Goal: Information Seeking & Learning: Learn about a topic

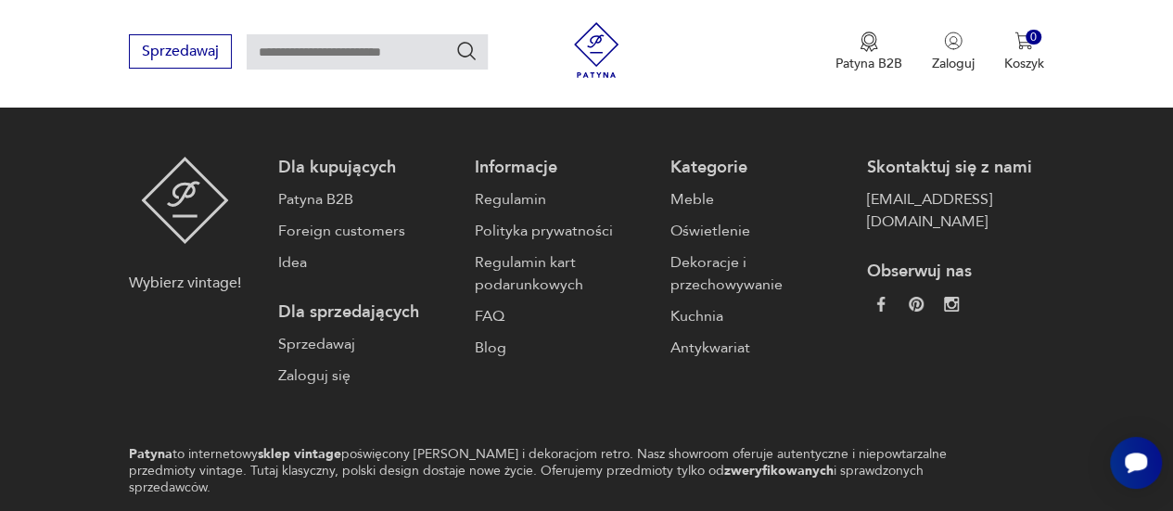
scroll to position [3351, 0]
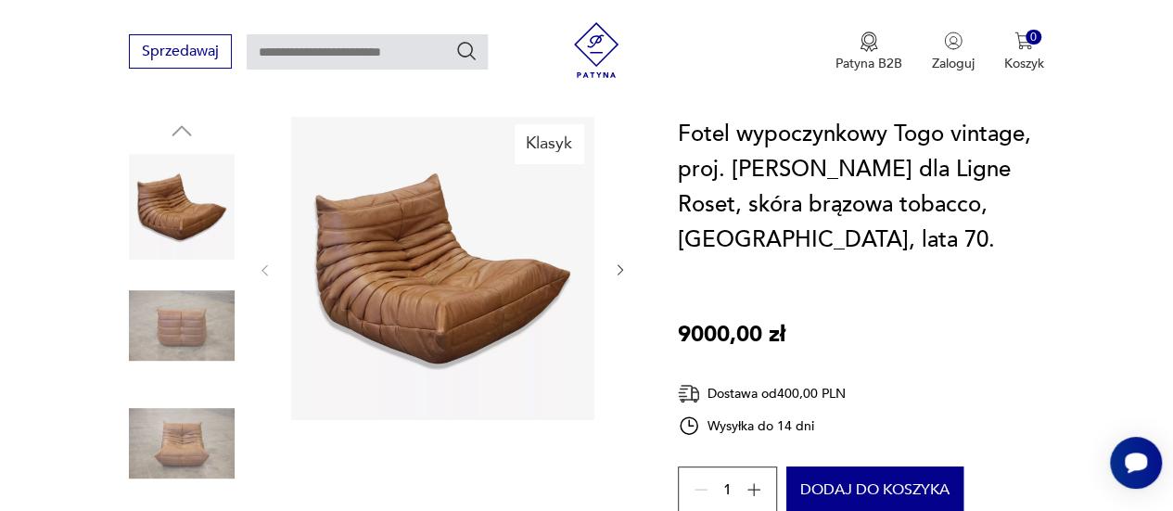
scroll to position [206, 0]
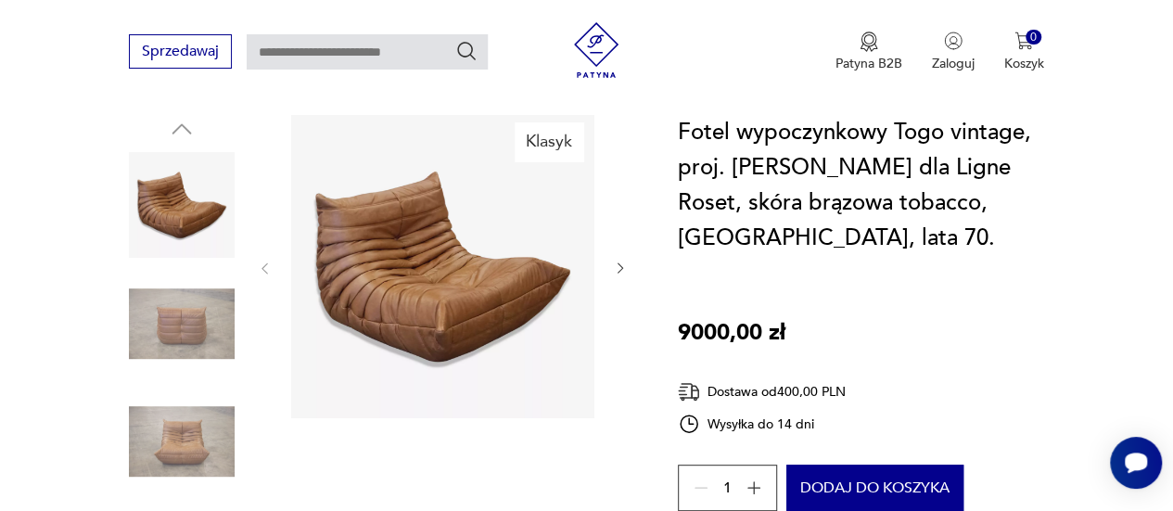
click at [201, 340] on img at bounding box center [182, 324] width 106 height 106
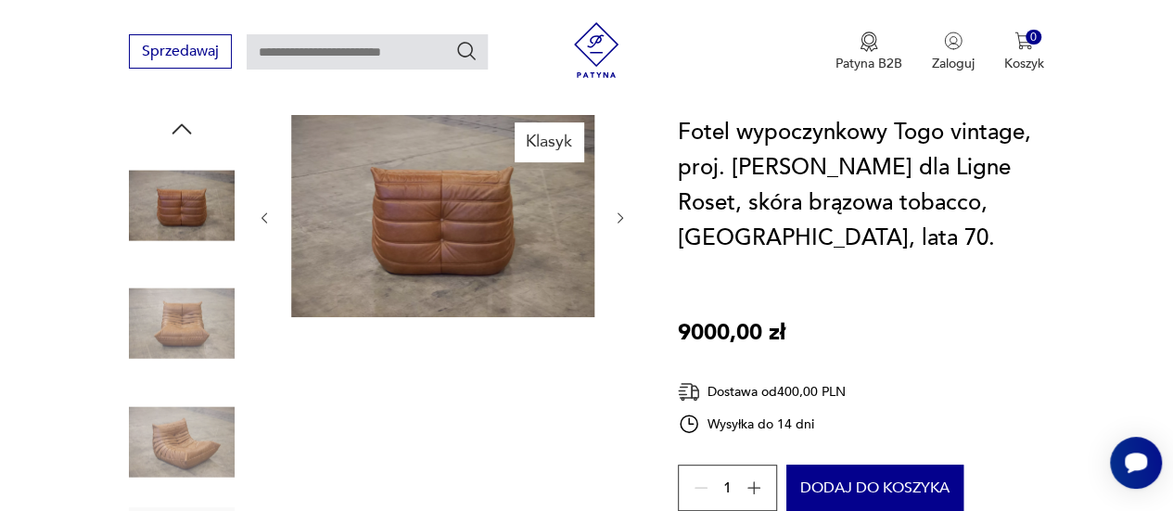
click at [197, 440] on img at bounding box center [182, 441] width 106 height 106
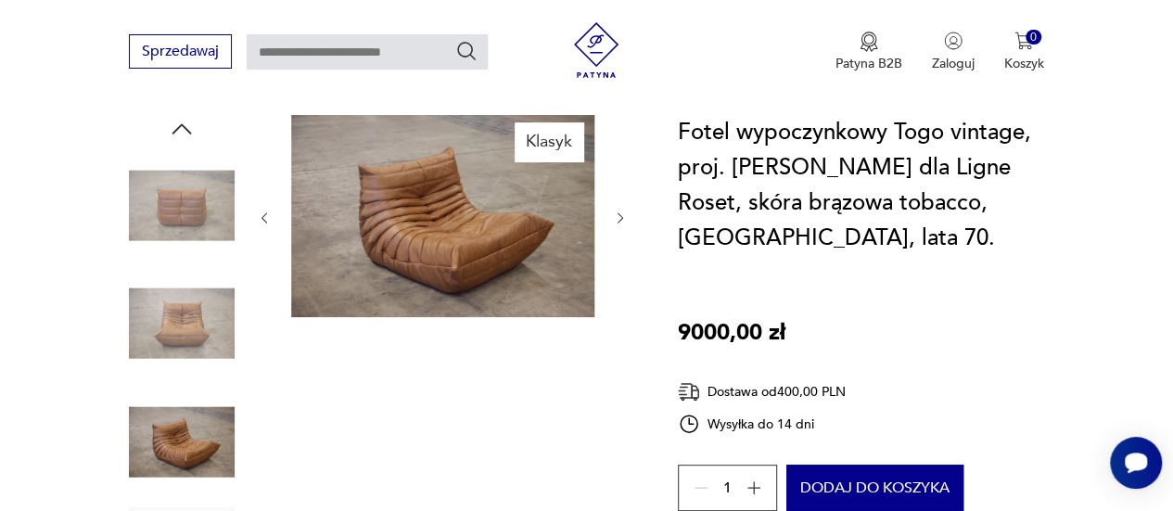
click at [176, 311] on img at bounding box center [182, 324] width 106 height 106
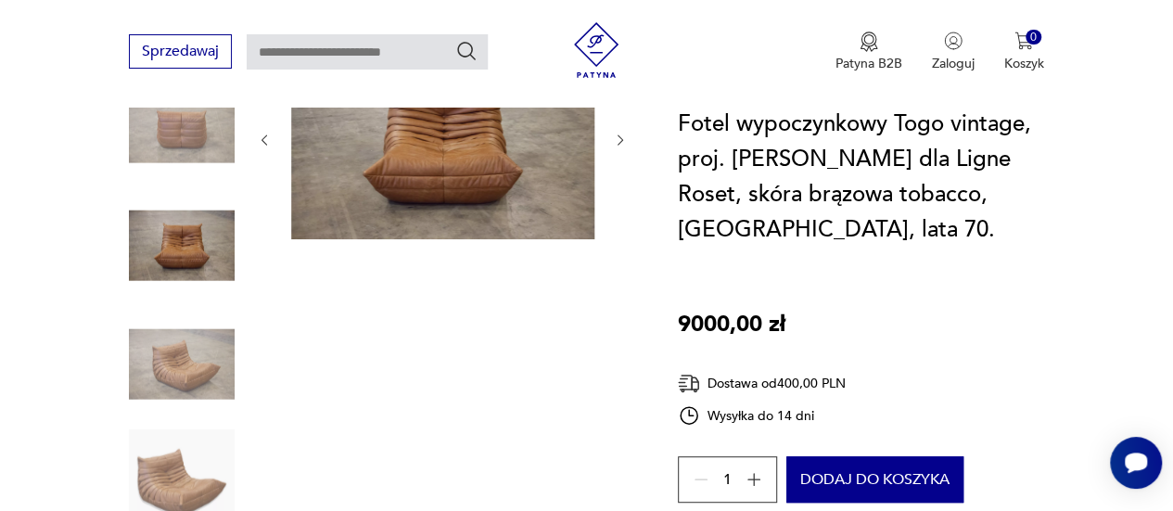
scroll to position [0, 0]
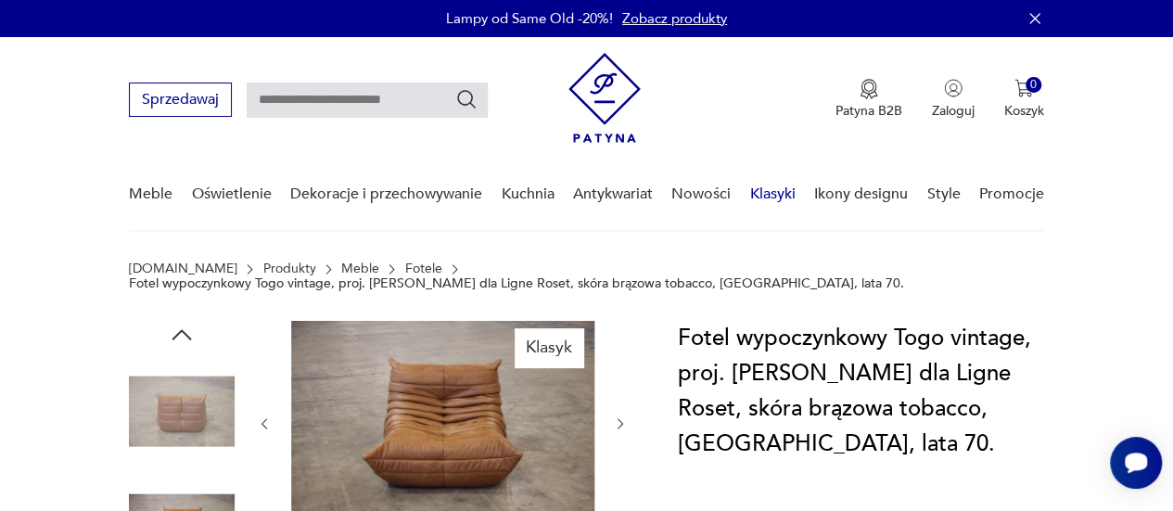
click at [781, 194] on link "Klasyki" at bounding box center [772, 194] width 45 height 71
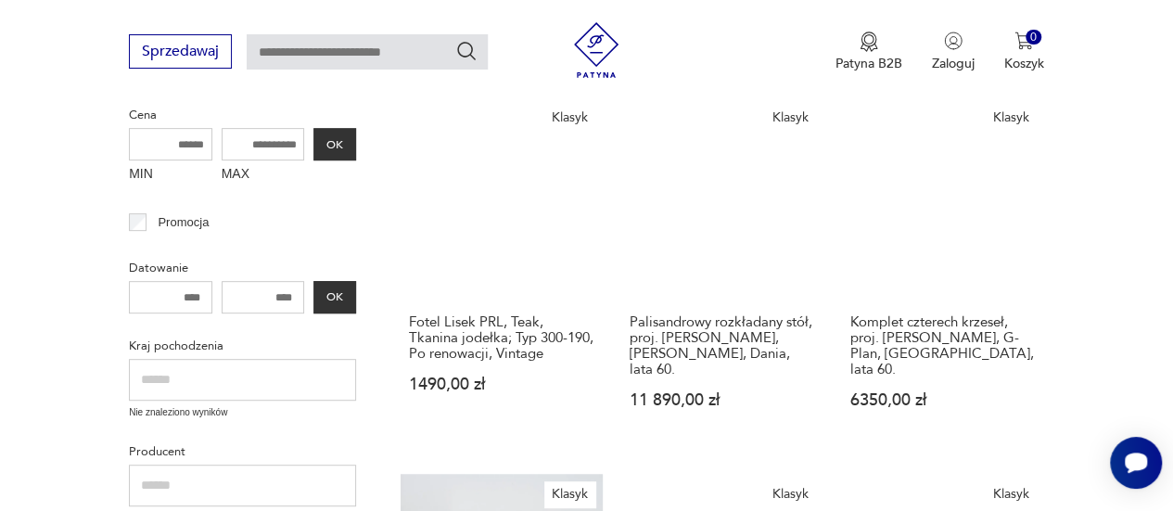
scroll to position [288, 0]
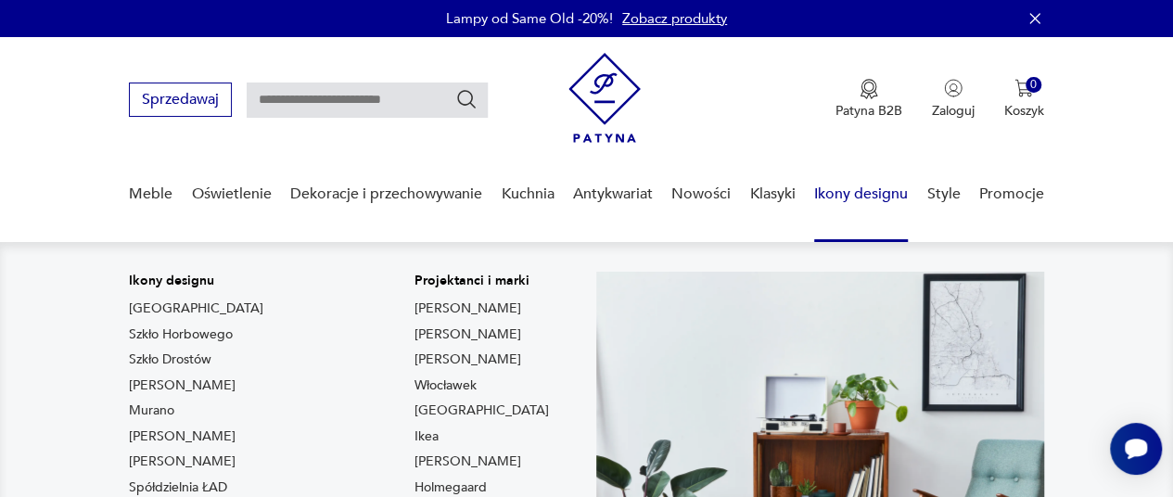
click at [851, 188] on link "Ikony designu" at bounding box center [861, 194] width 94 height 71
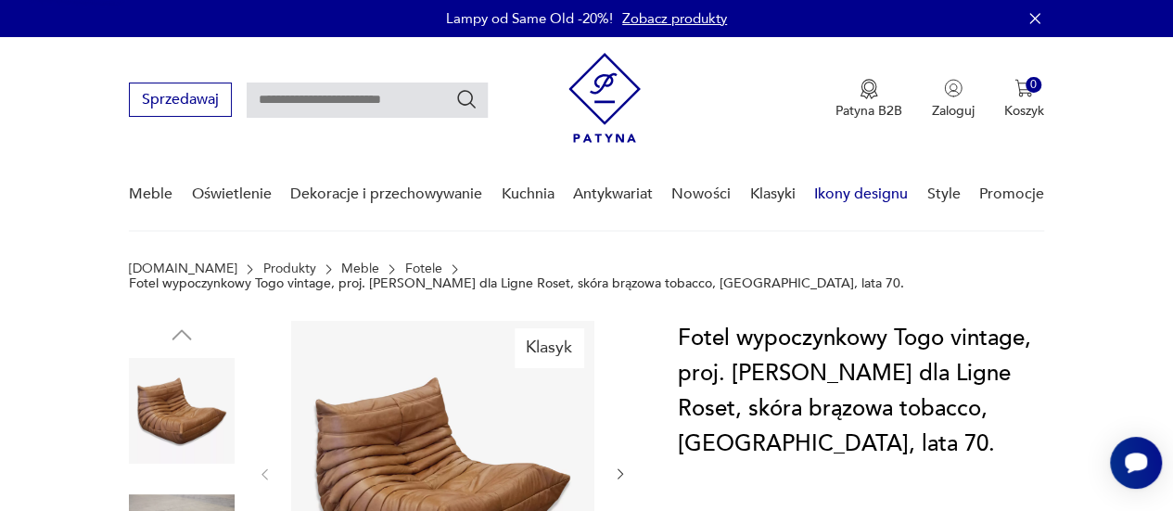
click at [856, 192] on link "Ikony designu" at bounding box center [861, 194] width 94 height 71
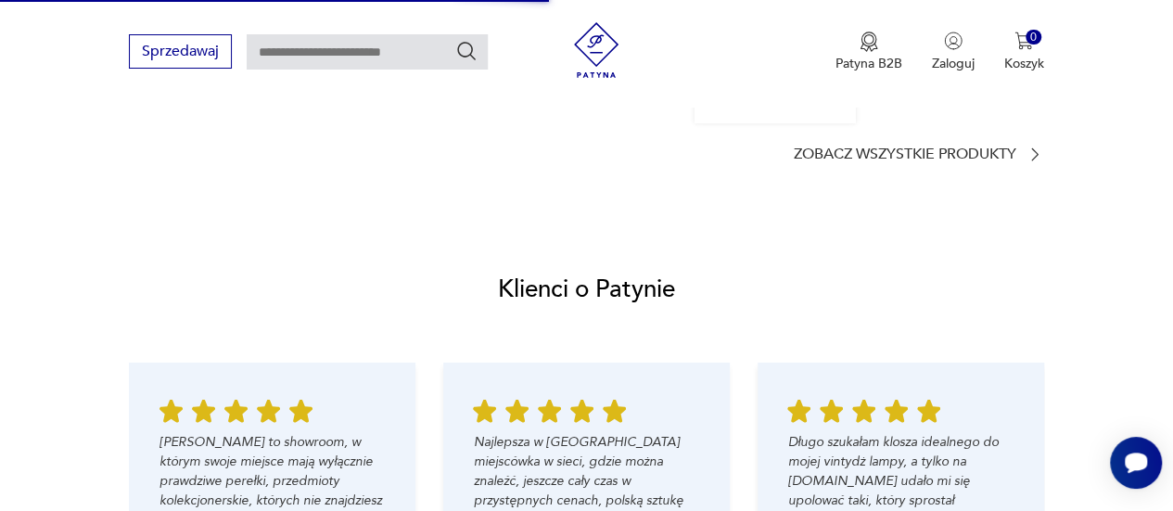
scroll to position [1843, 0]
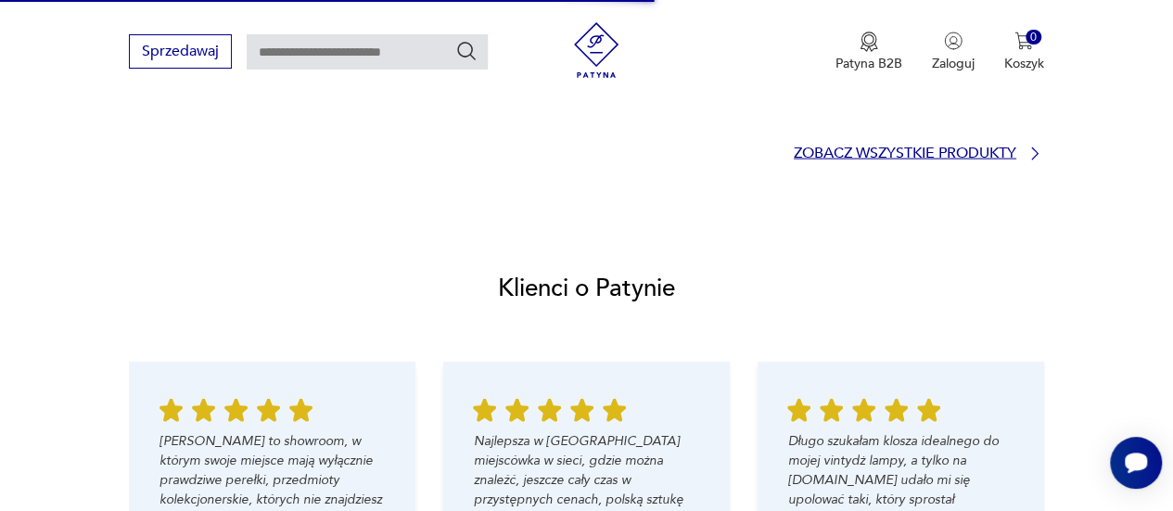
click at [921, 159] on p "Zobacz wszystkie produkty" at bounding box center [905, 153] width 222 height 12
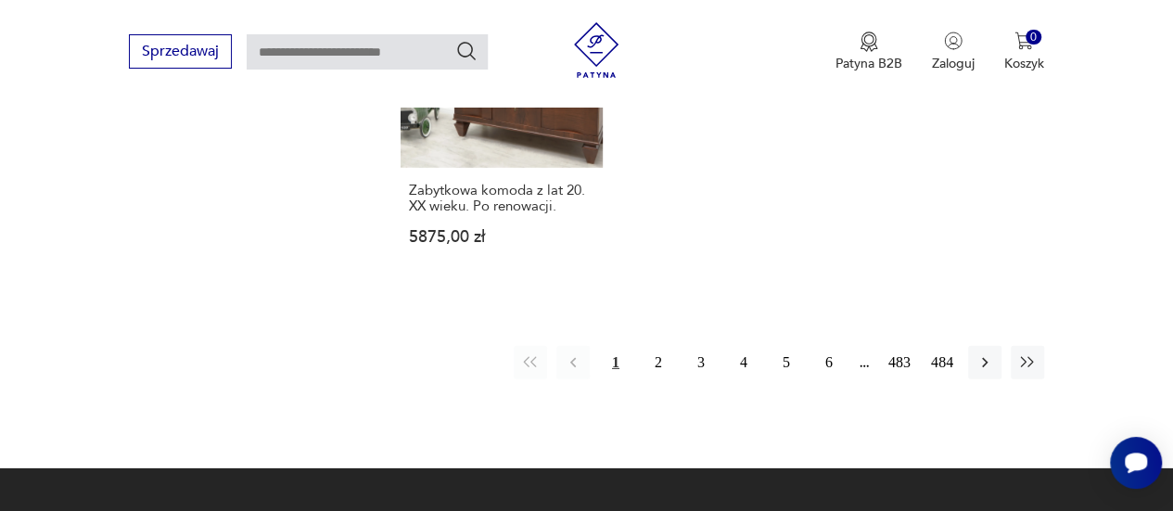
scroll to position [2687, 0]
click at [983, 353] on icon "button" at bounding box center [984, 362] width 19 height 19
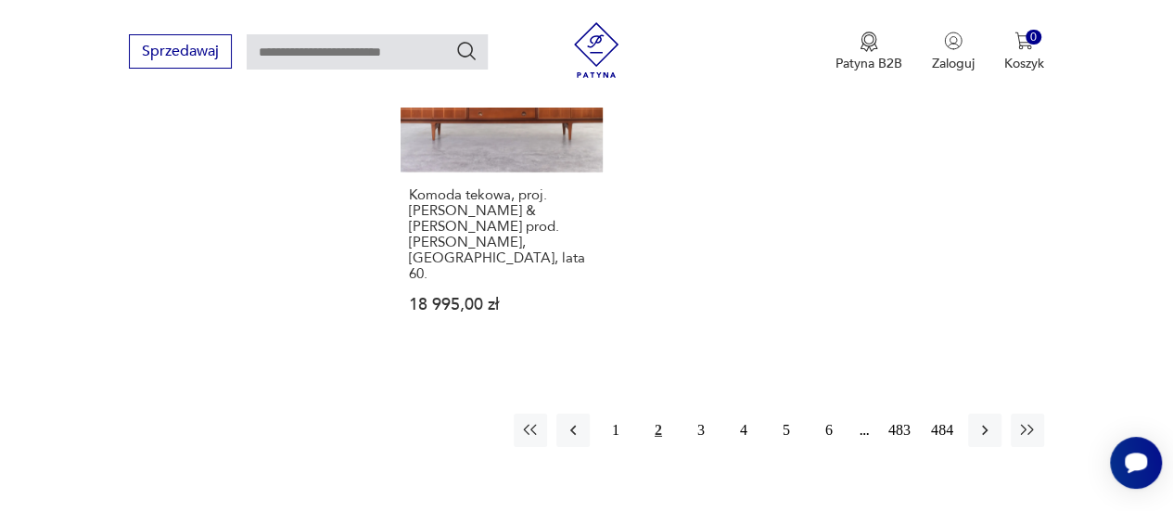
scroll to position [2731, 0]
click at [979, 419] on icon "button" at bounding box center [984, 428] width 19 height 19
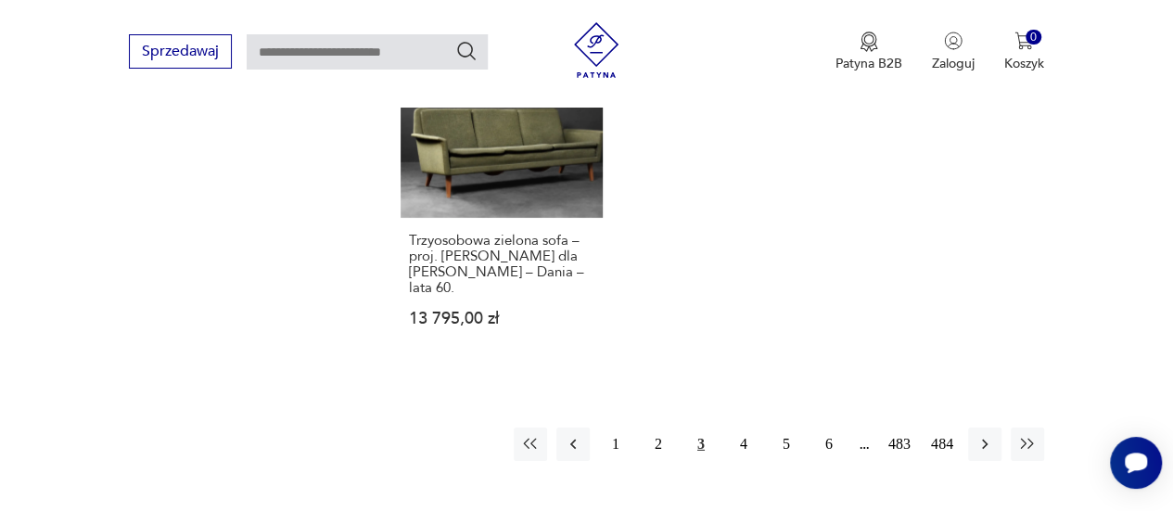
scroll to position [2674, 0]
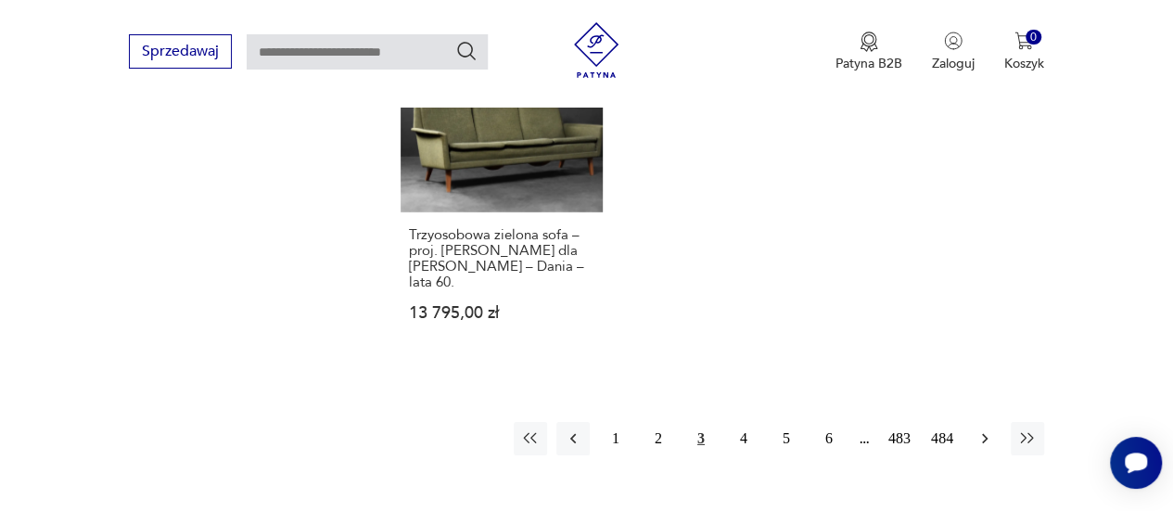
click at [988, 429] on icon "button" at bounding box center [984, 438] width 19 height 19
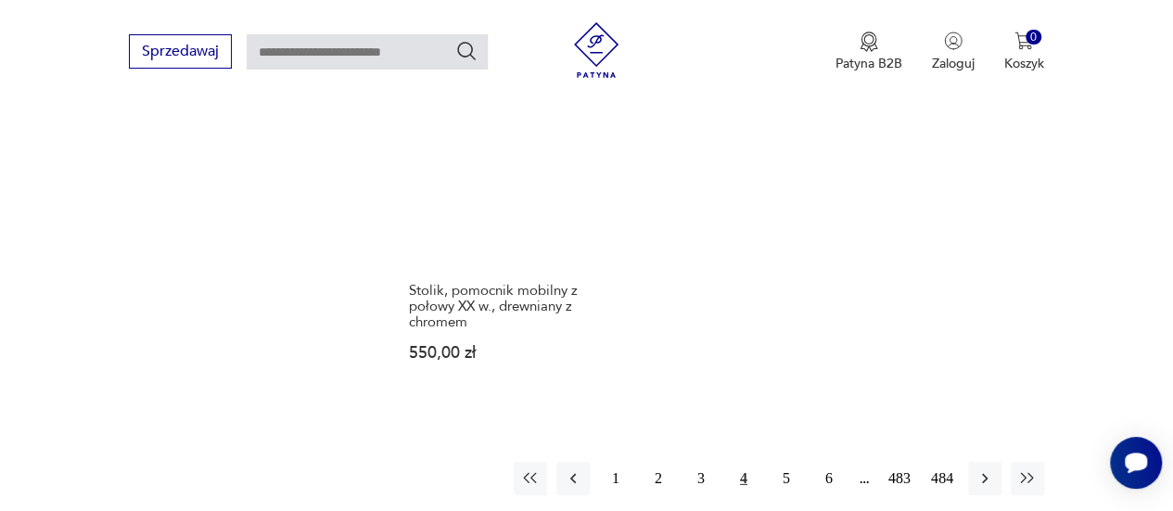
scroll to position [2650, 0]
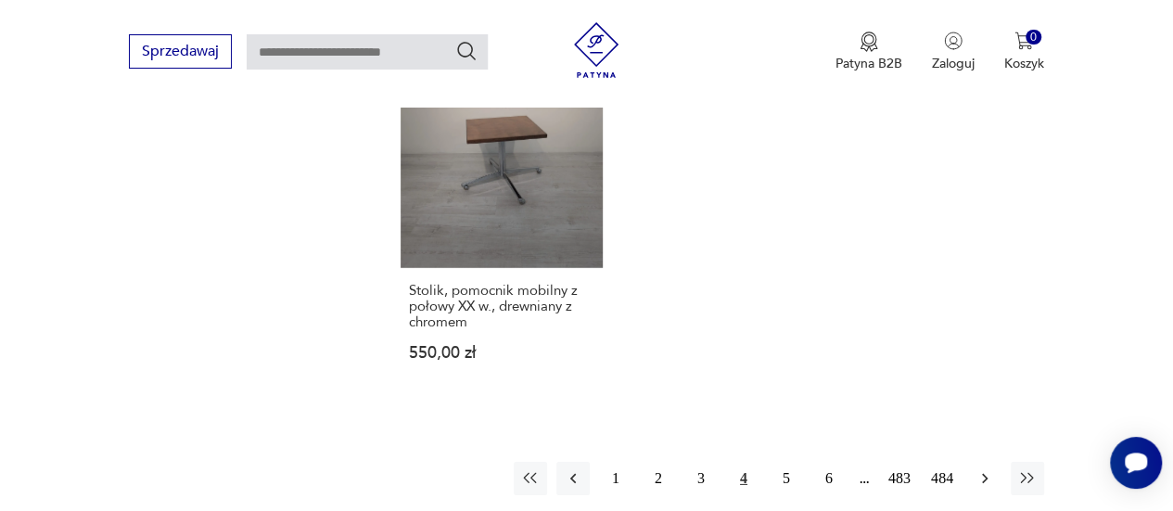
click at [985, 469] on icon "button" at bounding box center [984, 478] width 19 height 19
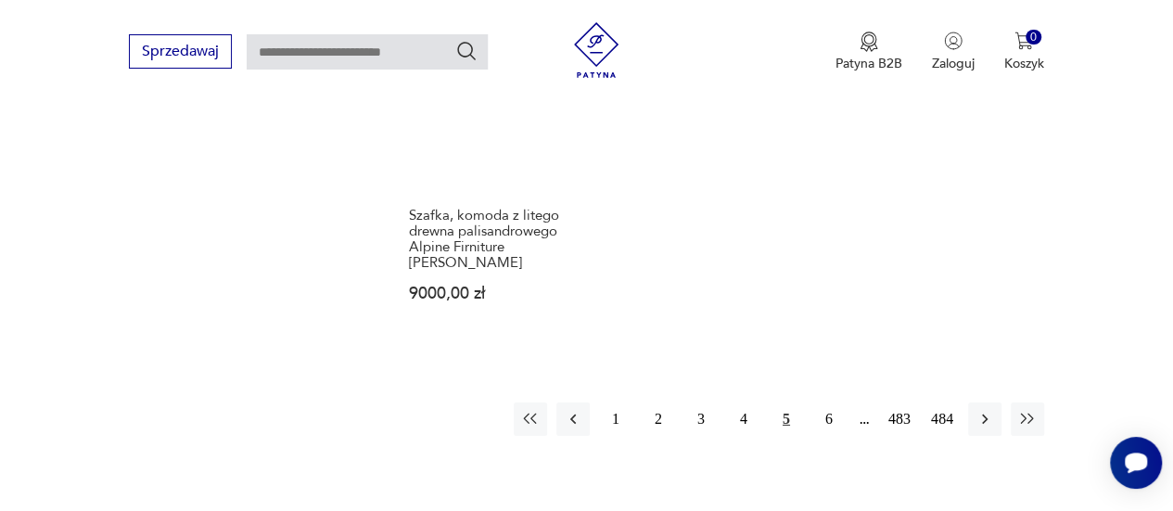
scroll to position [2685, 0]
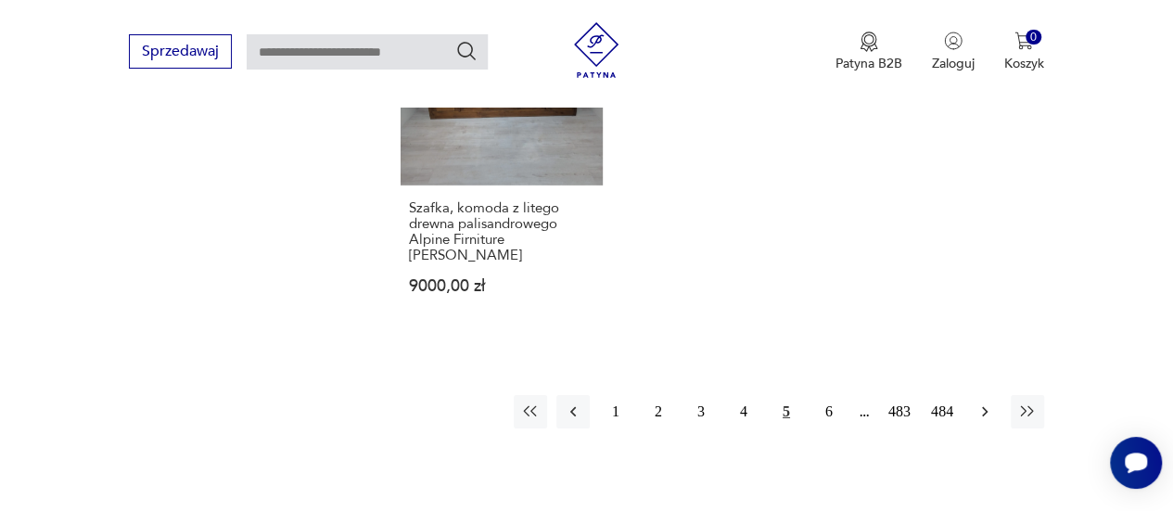
click at [983, 407] on icon "button" at bounding box center [985, 412] width 6 height 10
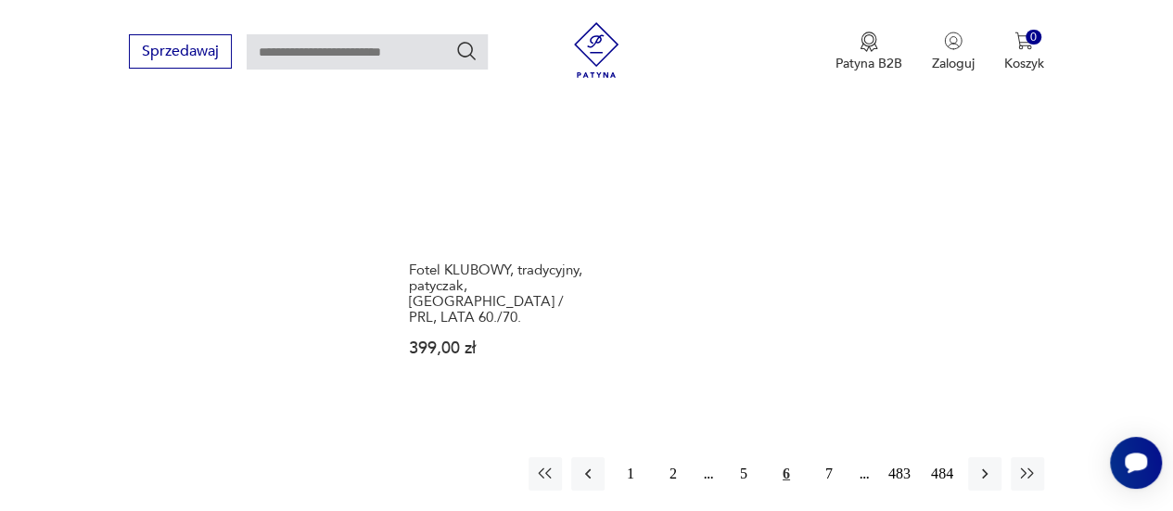
scroll to position [2701, 0]
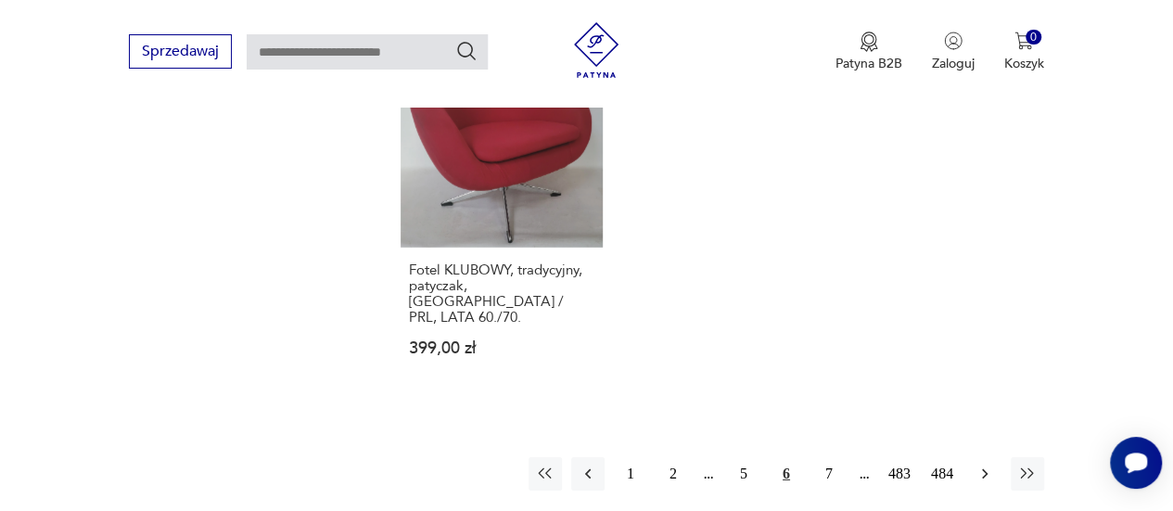
click at [990, 457] on button "button" at bounding box center [984, 473] width 33 height 33
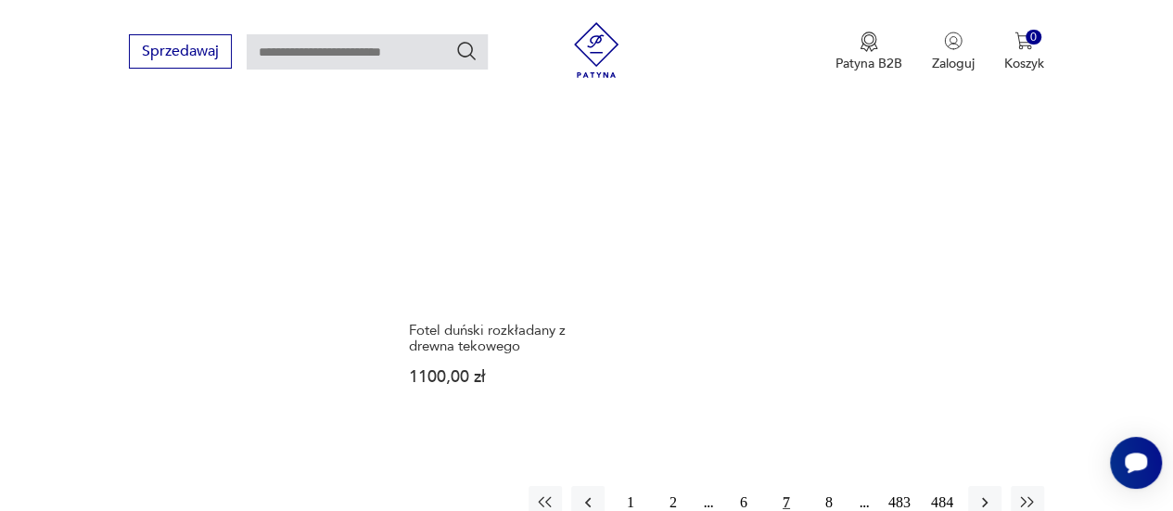
scroll to position [2726, 0]
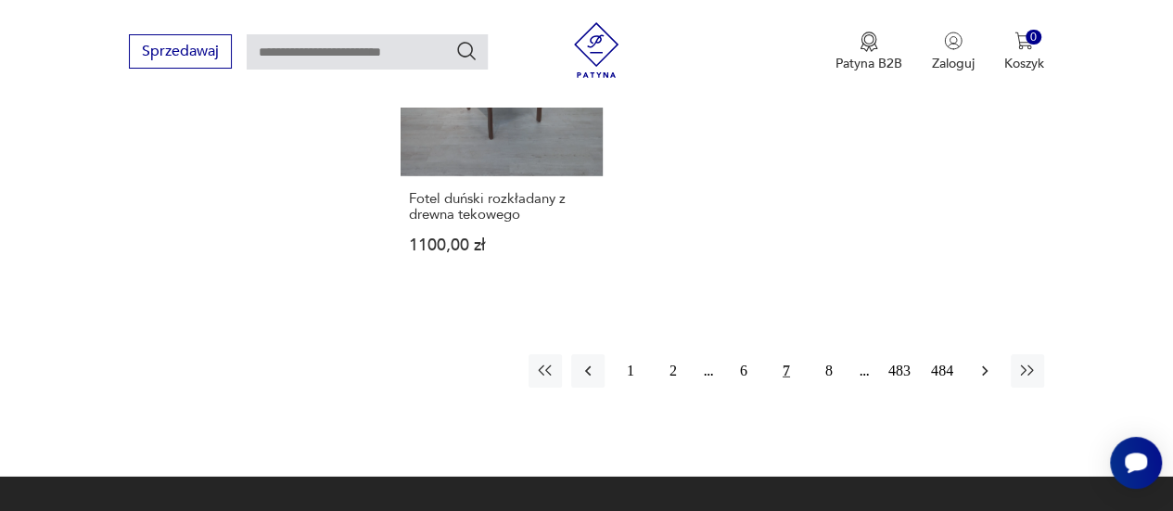
click at [987, 362] on icon "button" at bounding box center [984, 371] width 19 height 19
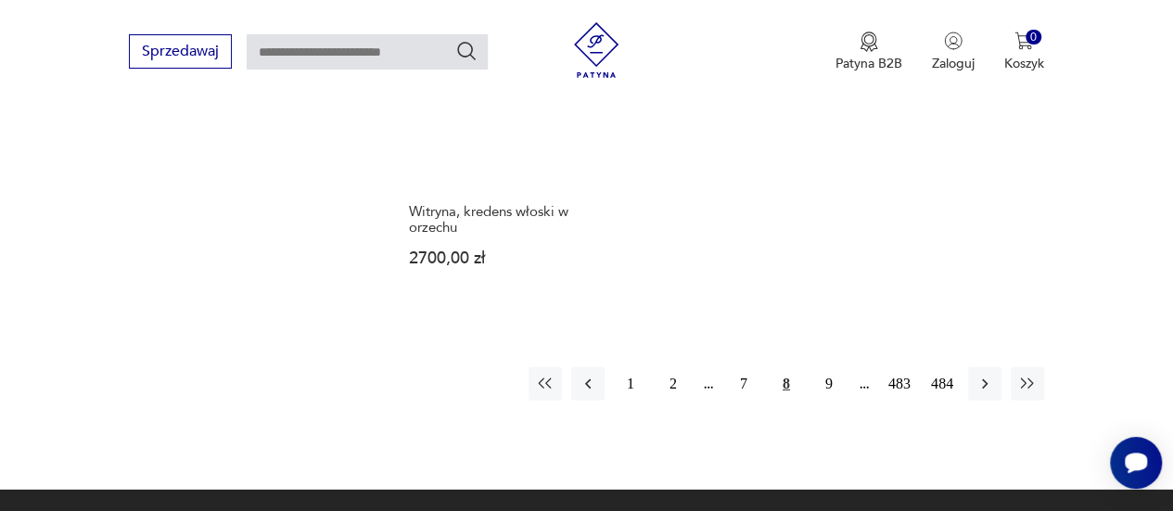
scroll to position [2651, 0]
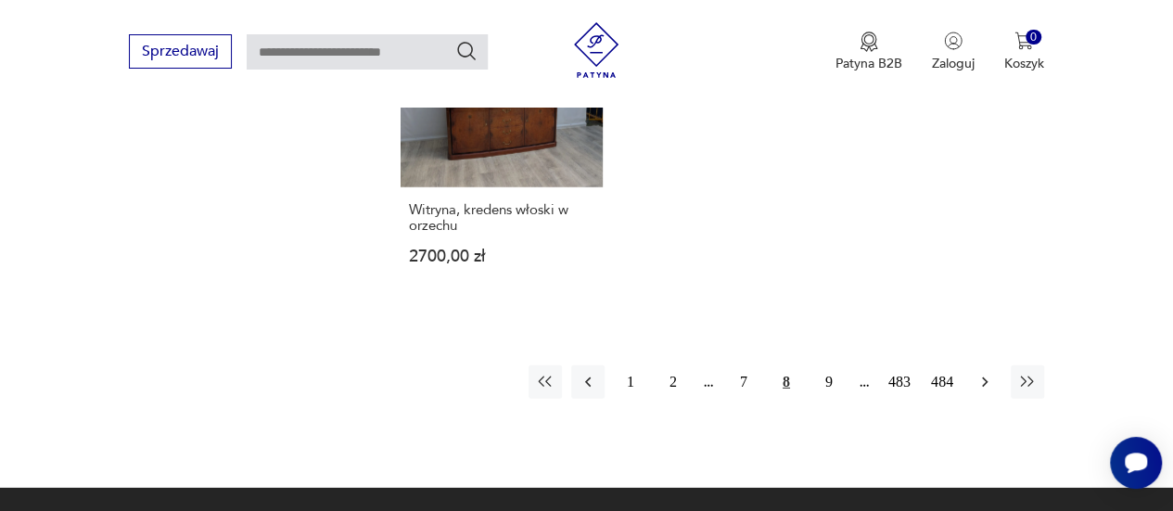
click at [983, 373] on icon "button" at bounding box center [984, 382] width 19 height 19
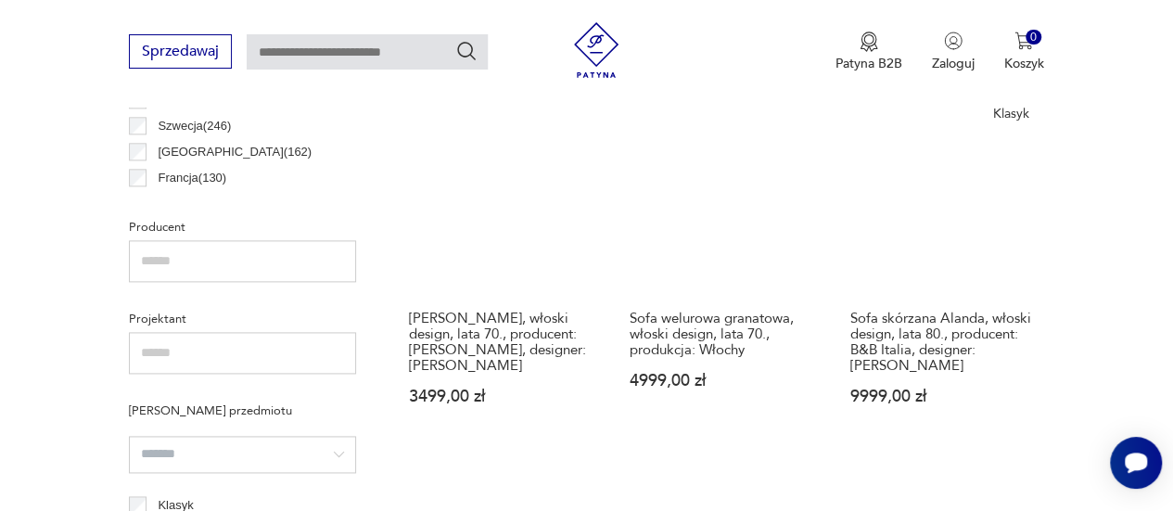
scroll to position [1138, 0]
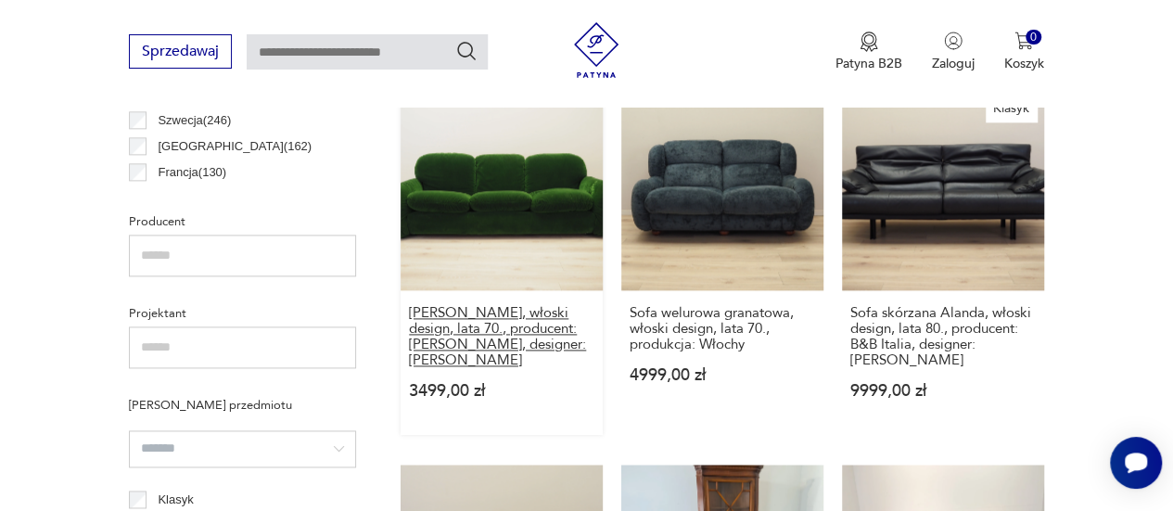
click at [556, 305] on h3 "[PERSON_NAME], włoski design, lata 70., producent: [PERSON_NAME], designer: [PE…" at bounding box center [501, 336] width 185 height 63
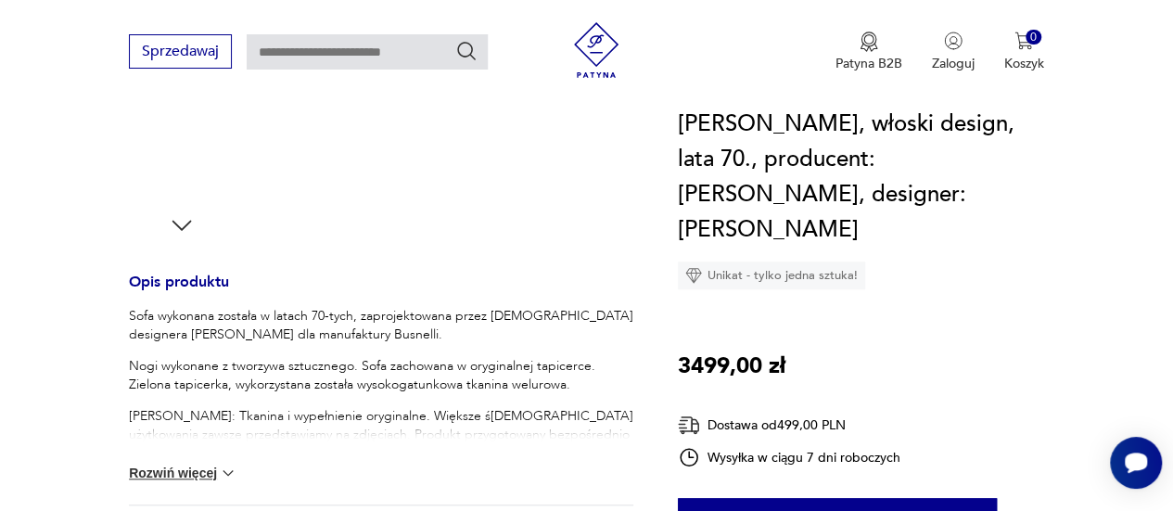
scroll to position [682, 0]
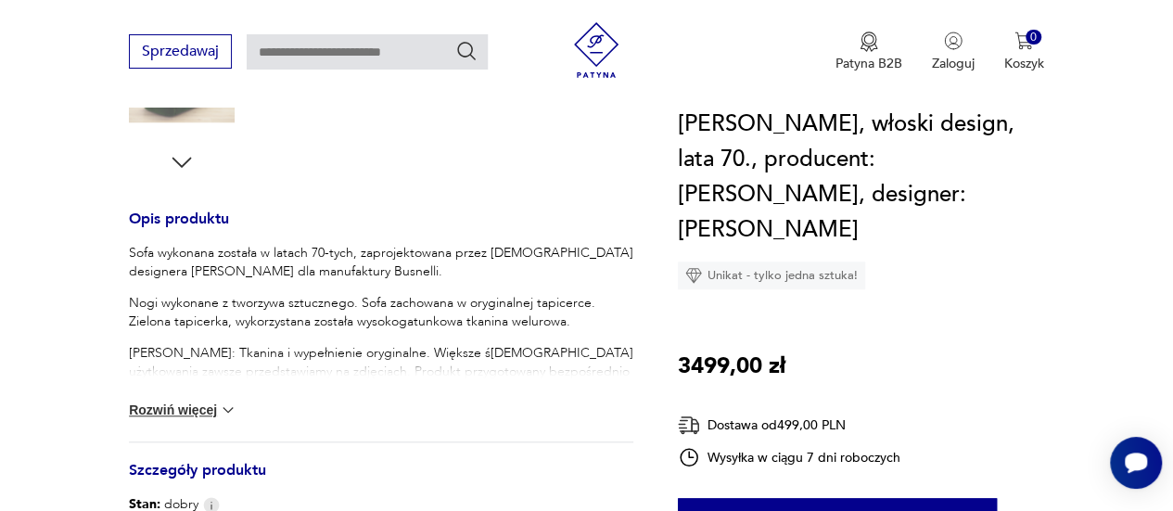
click at [516, 346] on p "[PERSON_NAME]: Tkanina i wypełnienie oryginalne. Większe ś[DEMOGRAPHIC_DATA] uż…" at bounding box center [381, 372] width 504 height 56
click at [219, 400] on img at bounding box center [228, 409] width 19 height 19
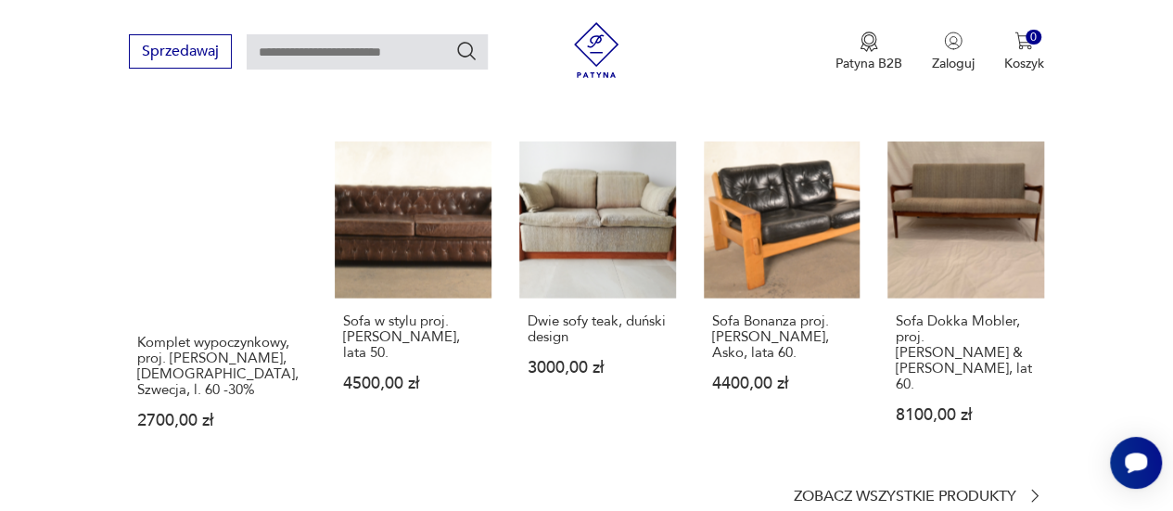
scroll to position [1786, 0]
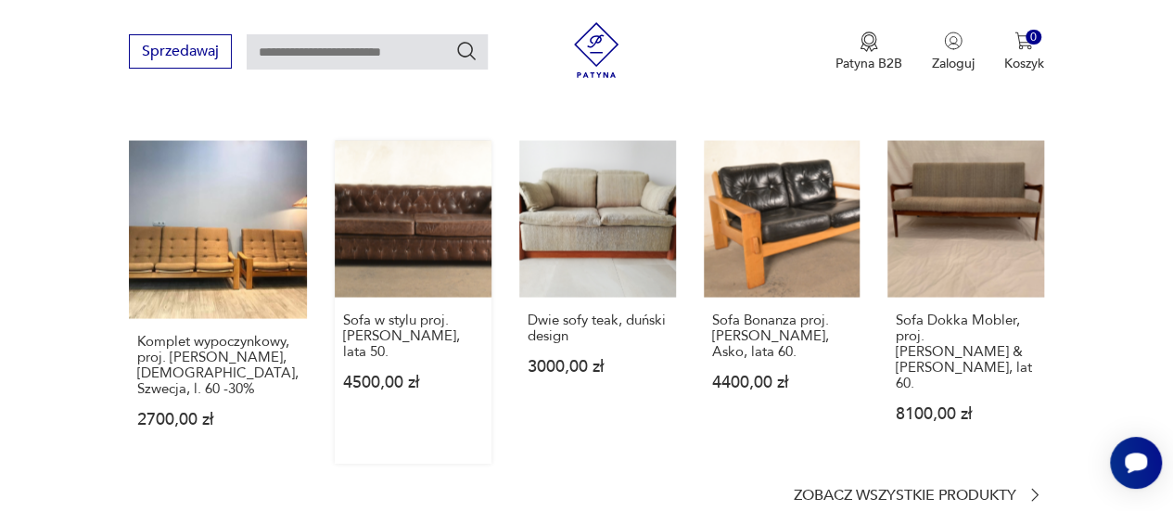
click at [421, 201] on link "Sofa w stylu proj. [PERSON_NAME], lata 50. 4500,00 zł" at bounding box center [413, 302] width 157 height 323
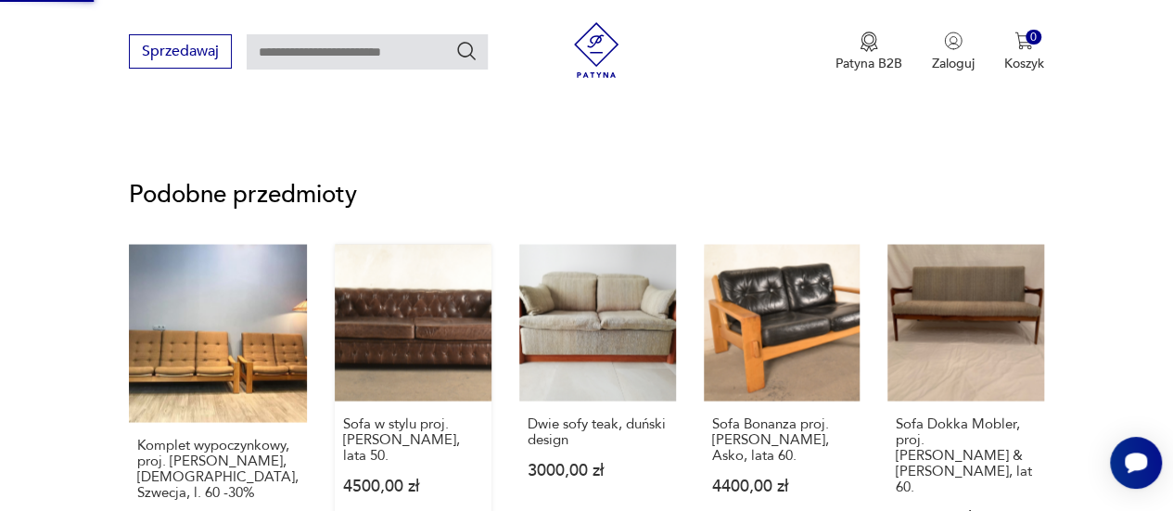
scroll to position [985, 0]
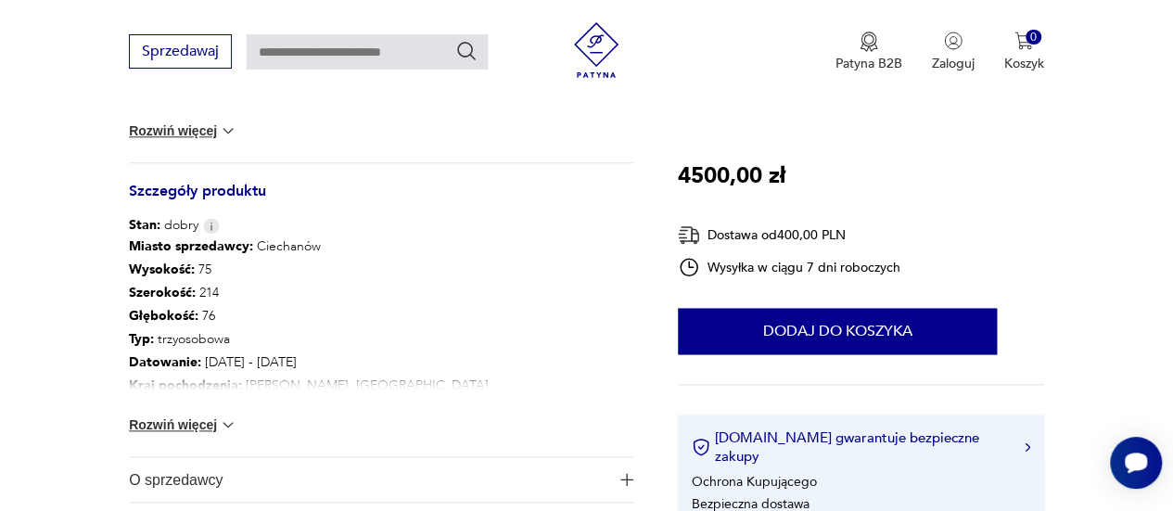
scroll to position [897, 0]
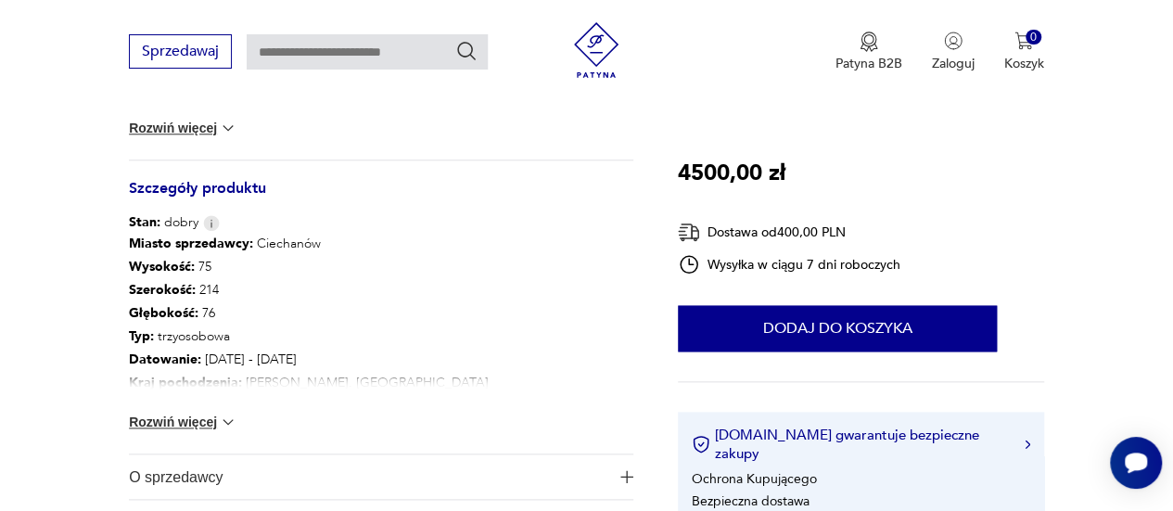
click at [208, 422] on button "Rozwiń więcej" at bounding box center [183, 422] width 108 height 19
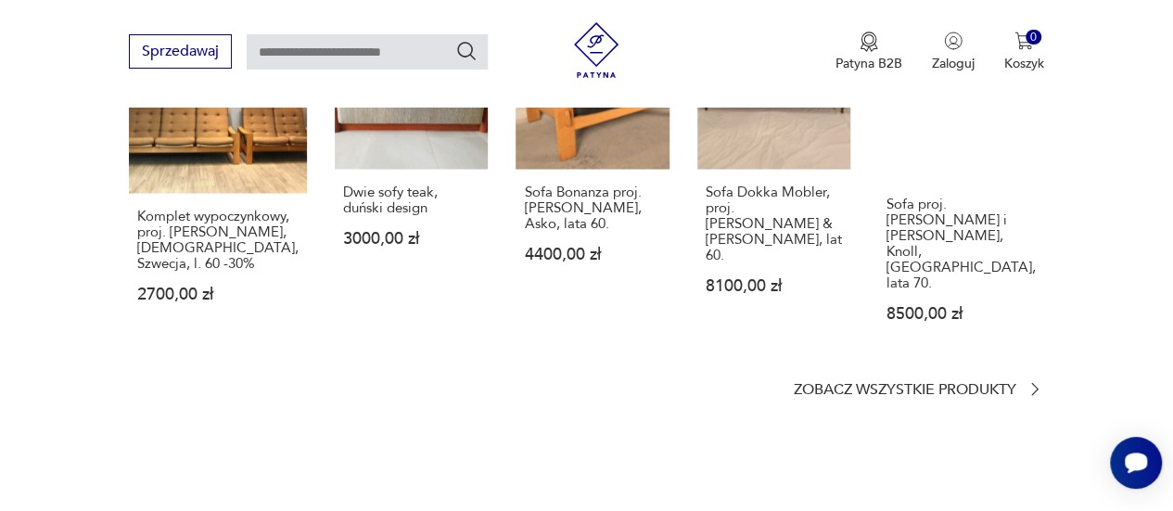
scroll to position [1742, 0]
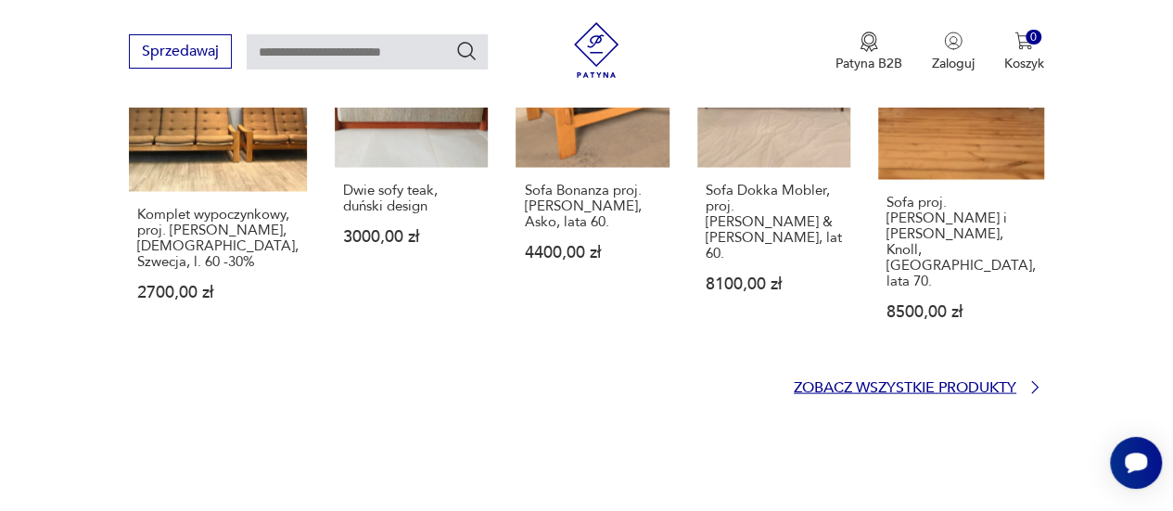
click at [924, 381] on p "Zobacz wszystkie produkty" at bounding box center [905, 387] width 222 height 12
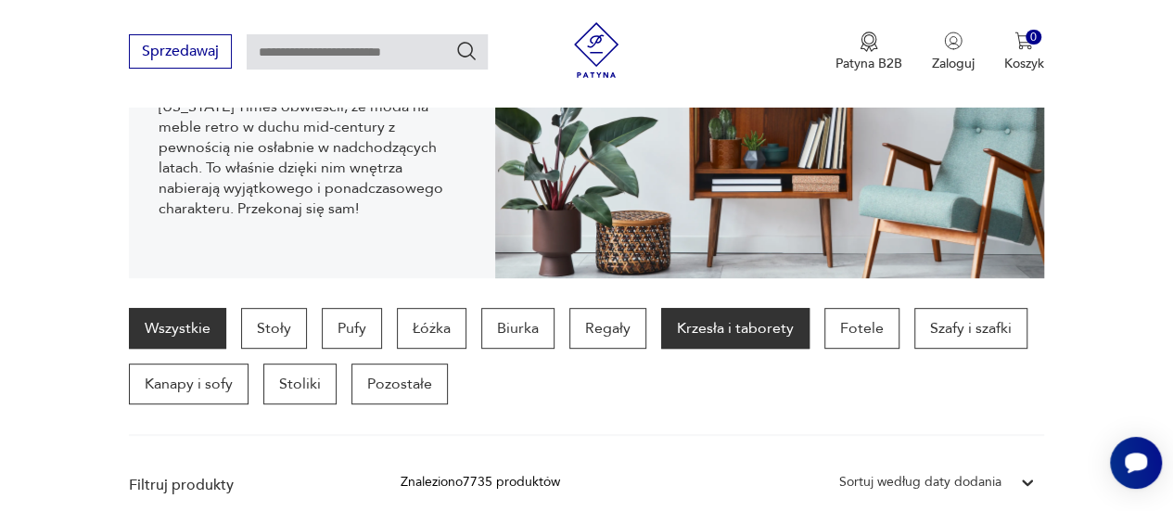
scroll to position [306, 0]
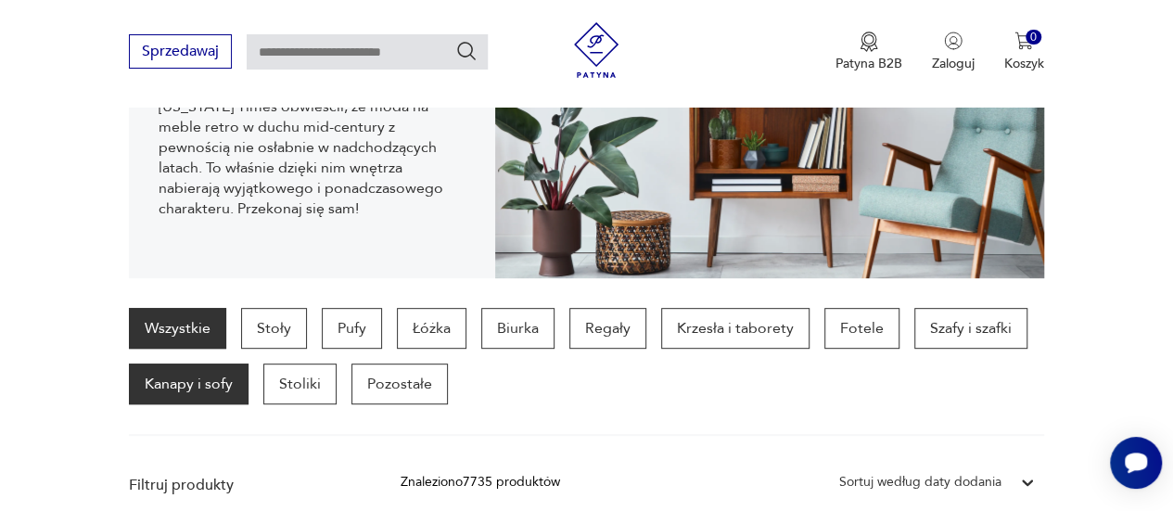
click at [237, 390] on p "Kanapy i sofy" at bounding box center [189, 383] width 120 height 41
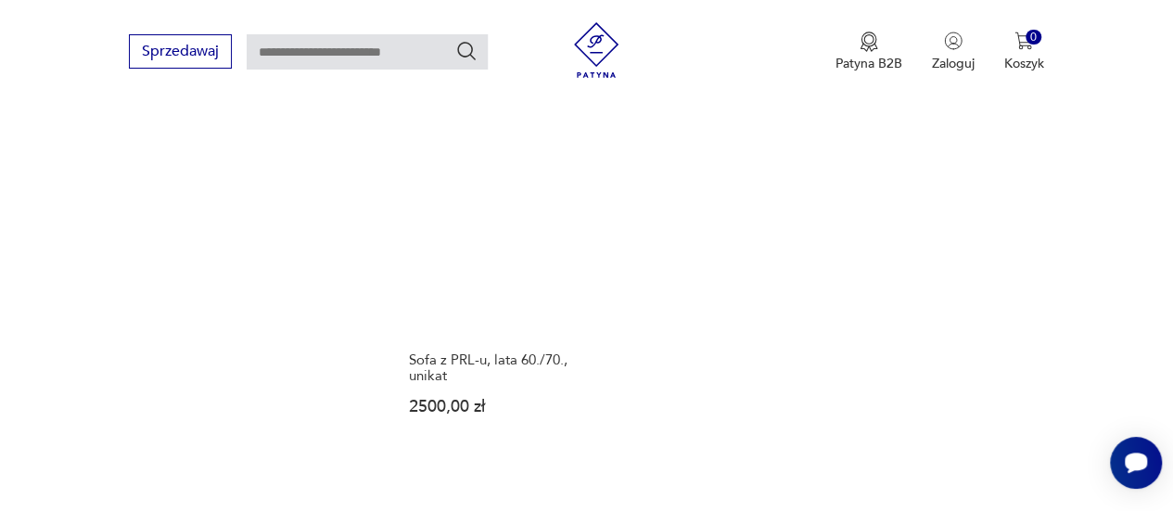
scroll to position [2598, 0]
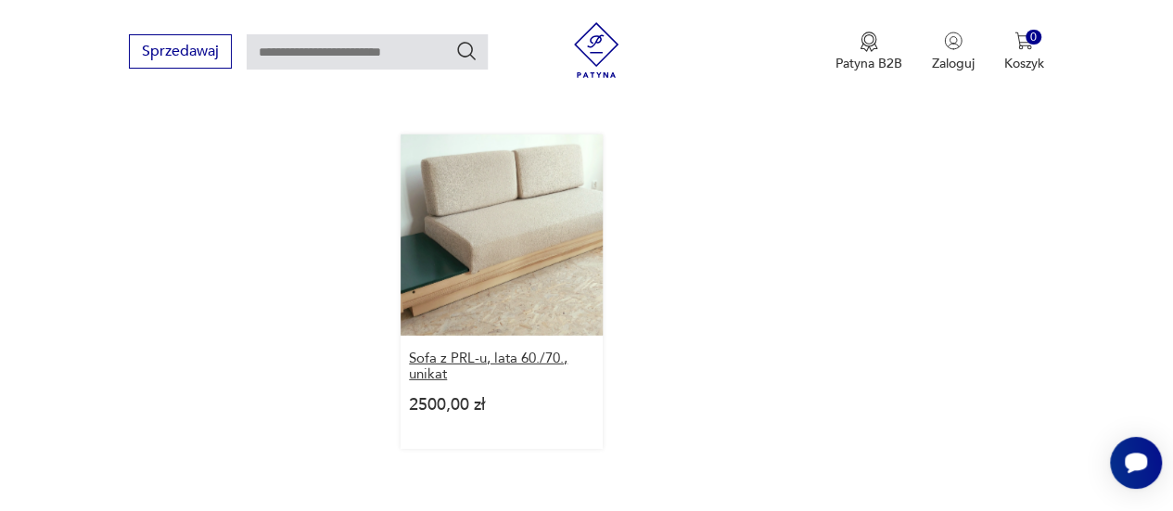
click at [541, 350] on h3 "Sofa z PRL-u, lata 60./70., unikat" at bounding box center [501, 366] width 185 height 32
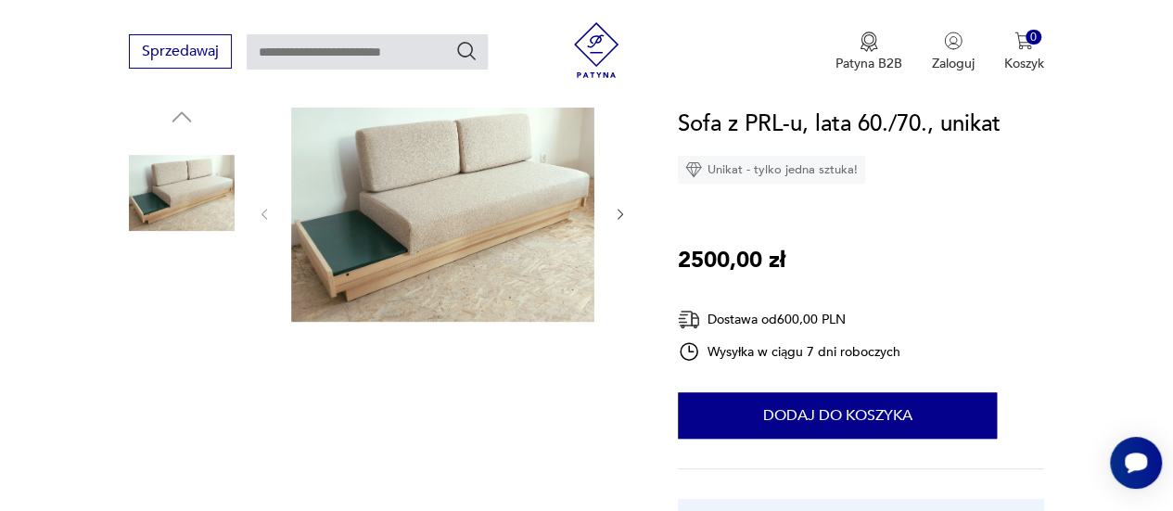
scroll to position [204, 0]
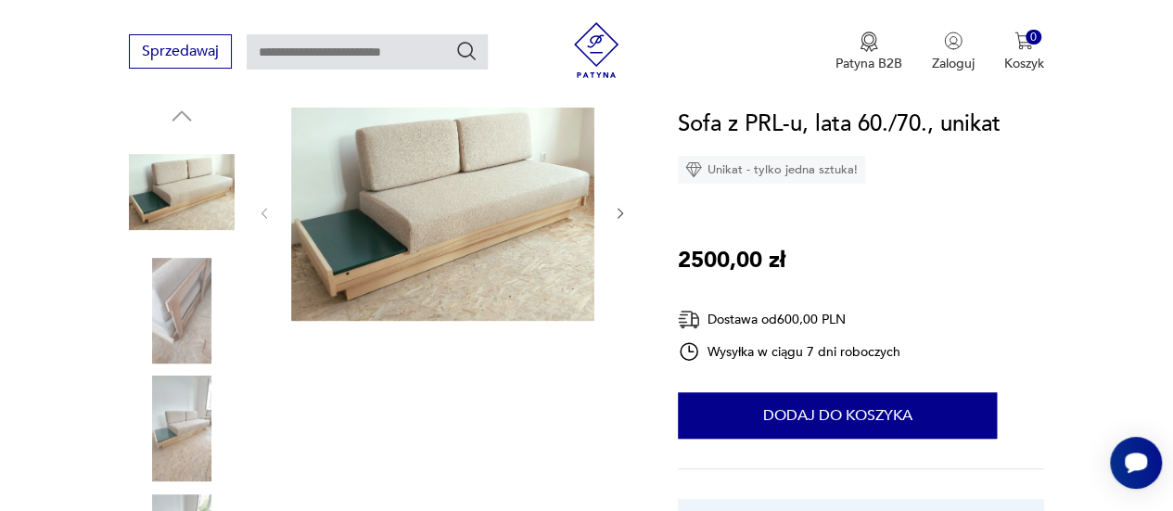
click at [206, 402] on img at bounding box center [182, 428] width 106 height 106
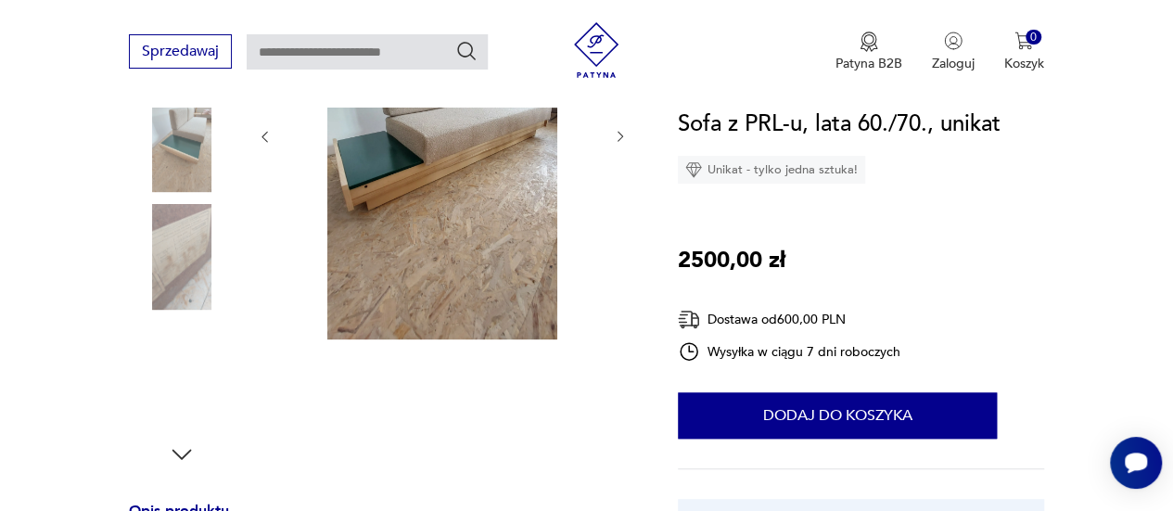
scroll to position [377, 0]
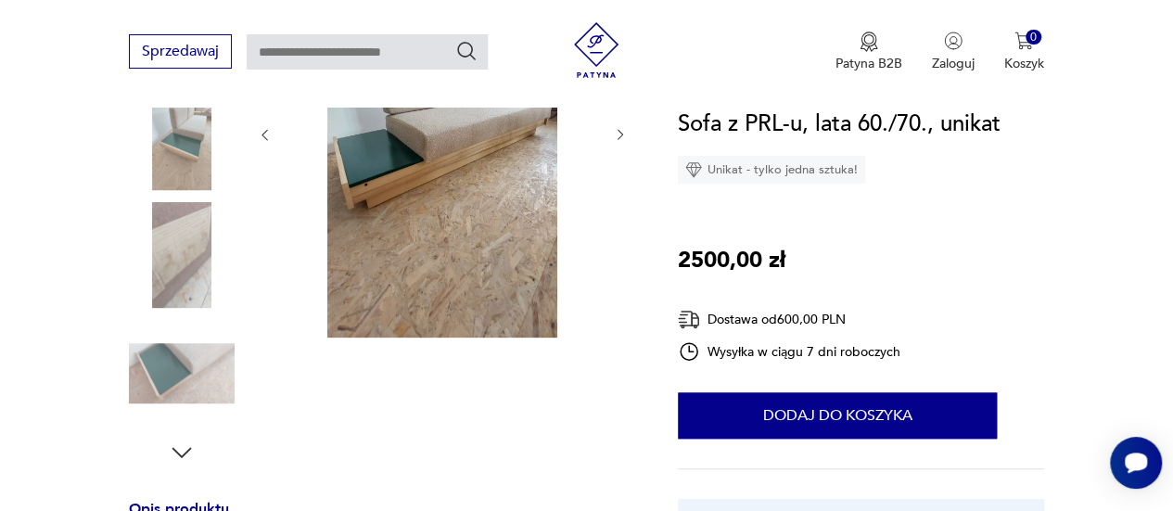
click at [197, 372] on img at bounding box center [182, 374] width 106 height 106
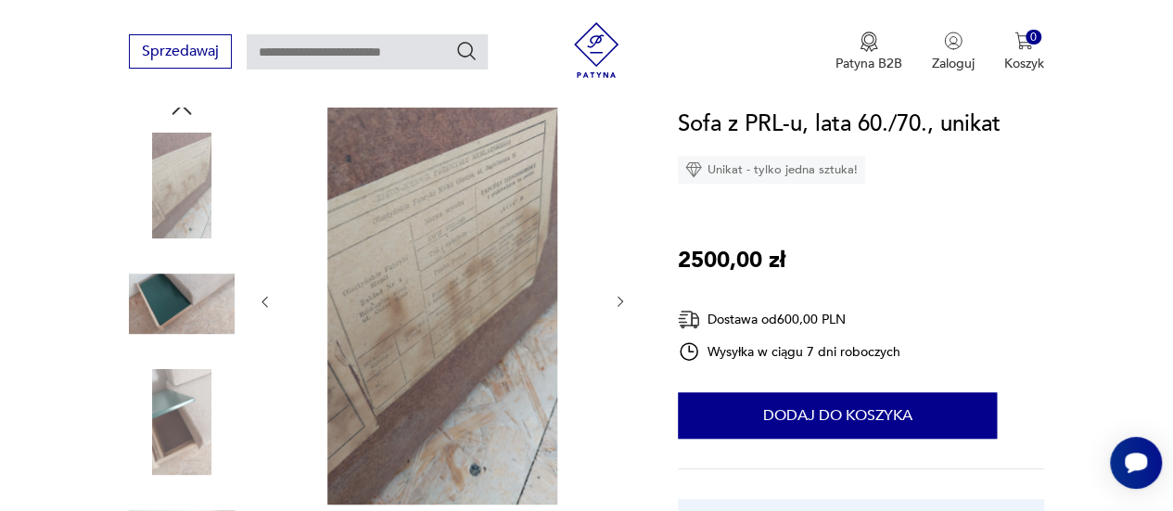
scroll to position [210, 0]
click at [190, 194] on img at bounding box center [182, 186] width 106 height 106
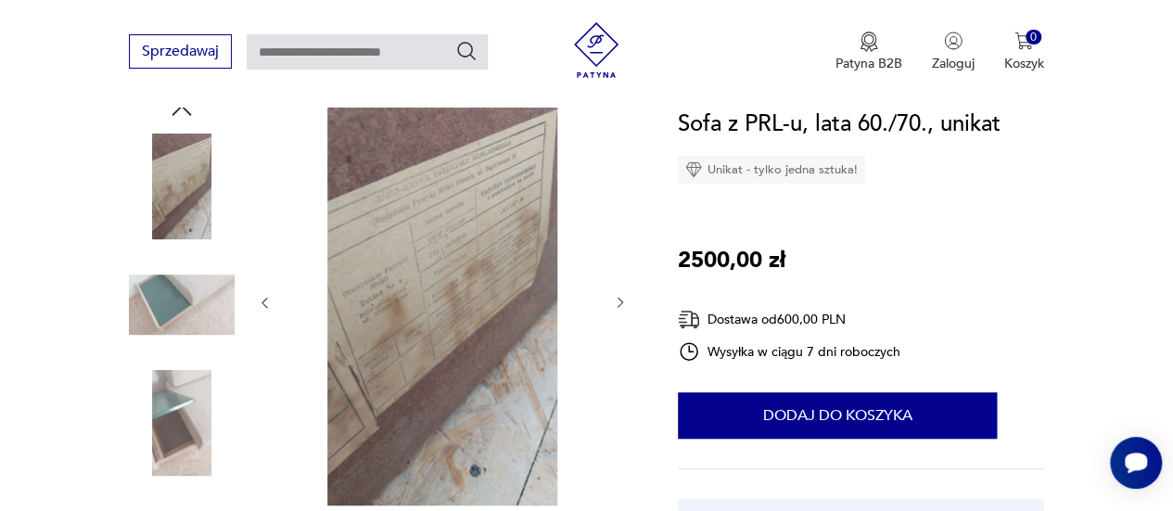
click at [211, 298] on img at bounding box center [182, 305] width 106 height 106
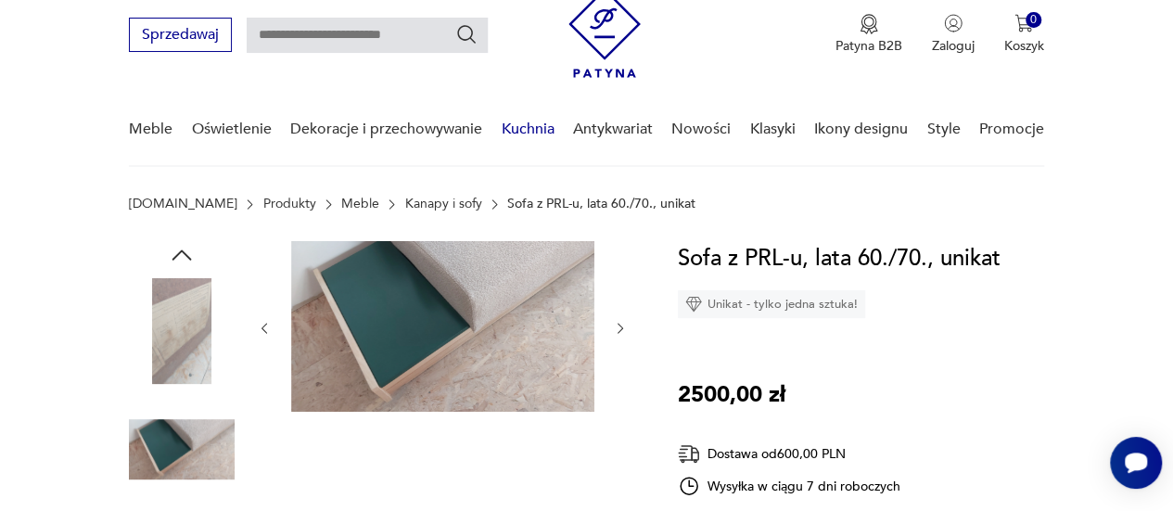
scroll to position [63, 0]
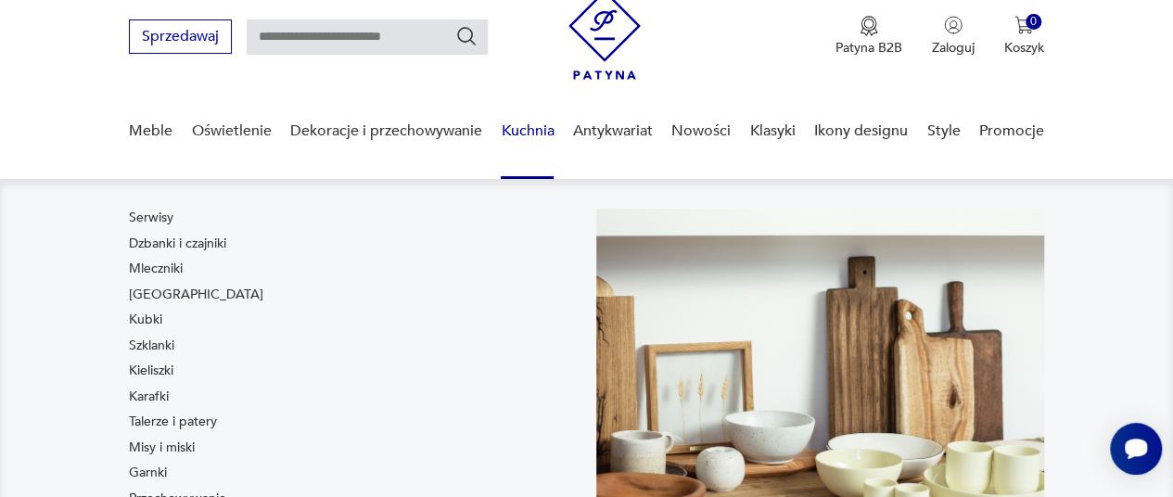
click at [533, 129] on link "Kuchnia" at bounding box center [527, 130] width 53 height 71
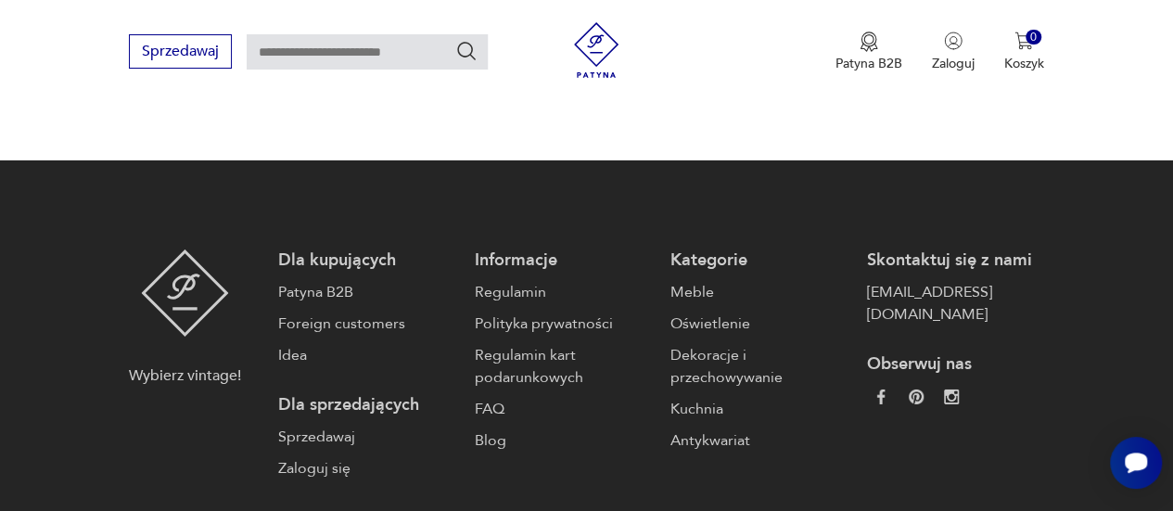
scroll to position [2980, 0]
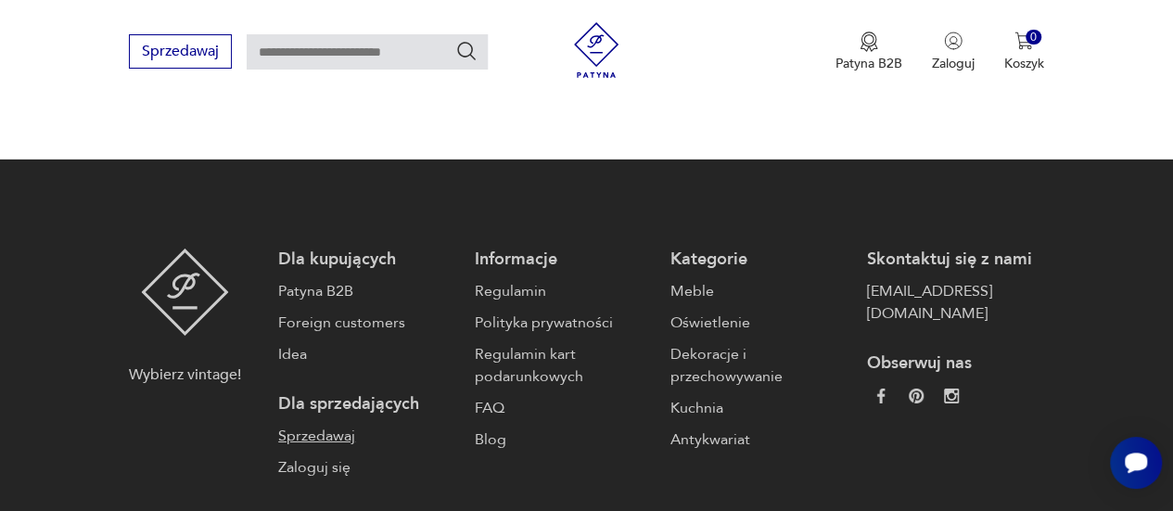
click at [332, 425] on link "Sprzedawaj" at bounding box center [366, 436] width 177 height 22
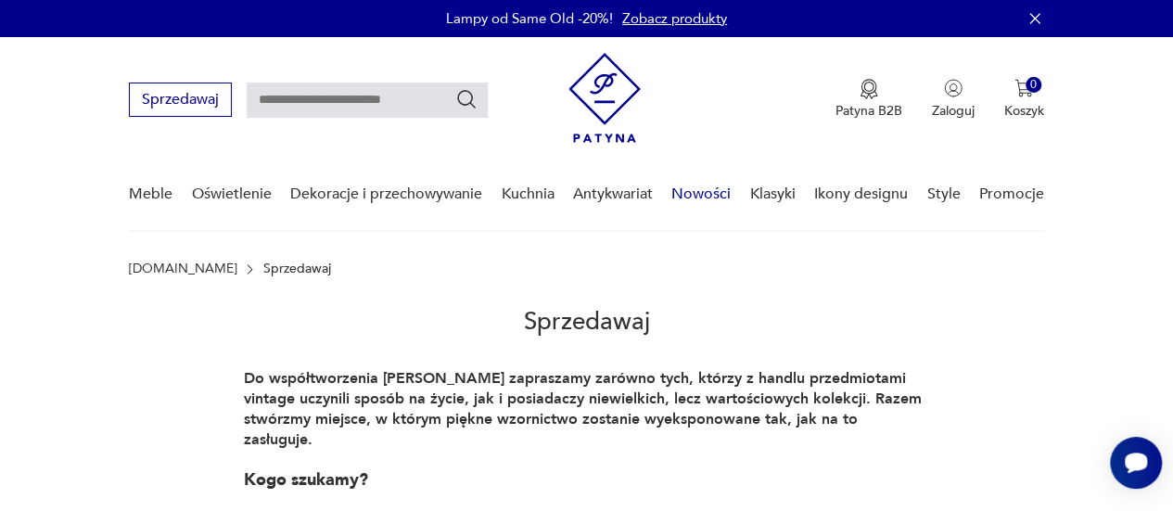
click at [715, 194] on link "Nowości" at bounding box center [700, 194] width 59 height 71
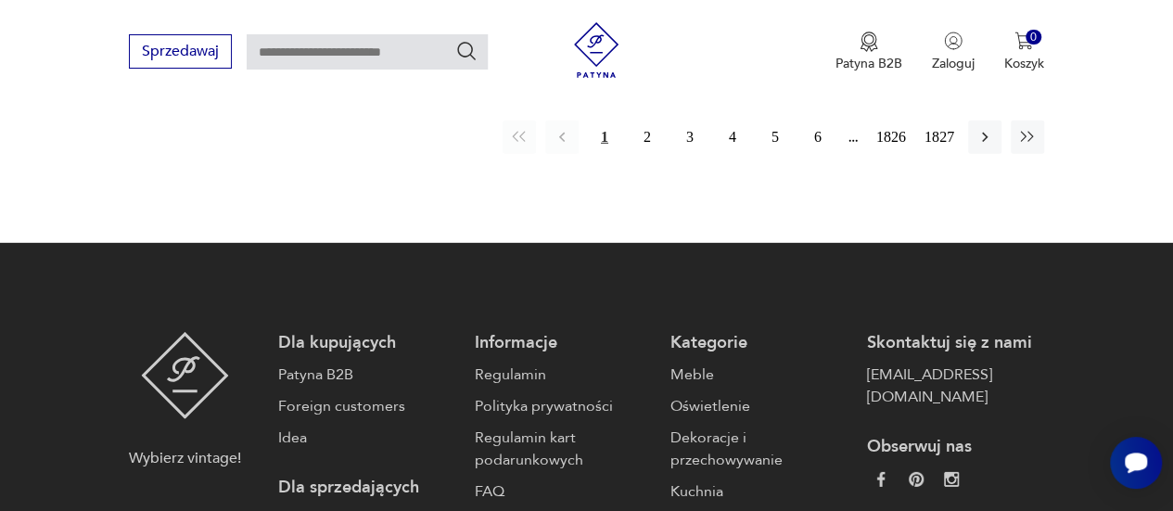
scroll to position [2646, 0]
